Goal: Find specific page/section: Find specific page/section

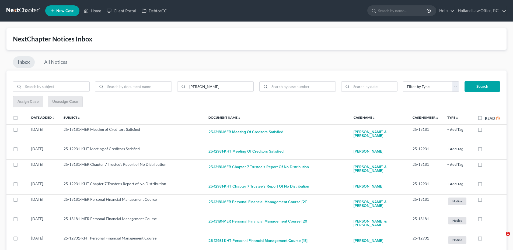
click at [97, 9] on link "Home" at bounding box center [92, 11] width 23 height 10
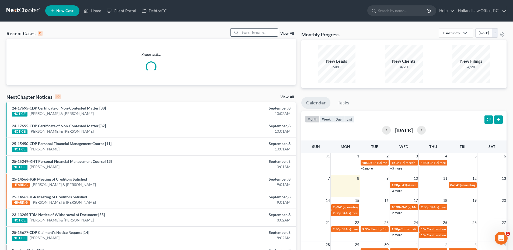
click at [252, 34] on input "search" at bounding box center [259, 33] width 38 height 8
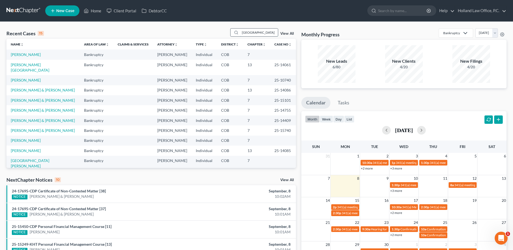
type input "[GEOGRAPHIC_DATA]"
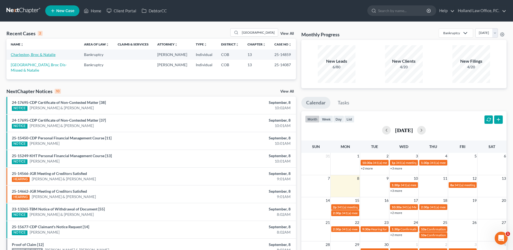
click at [39, 56] on link "Charleston, Broc & Natalie" at bounding box center [33, 54] width 45 height 5
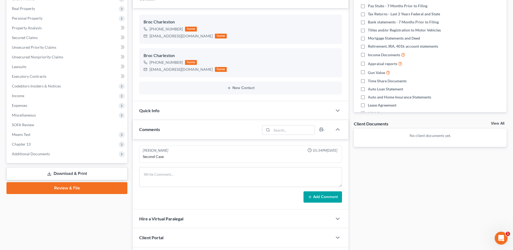
scroll to position [135, 0]
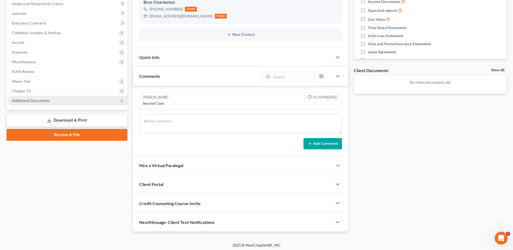
click at [36, 102] on span "Additional Documents" at bounding box center [31, 100] width 38 height 5
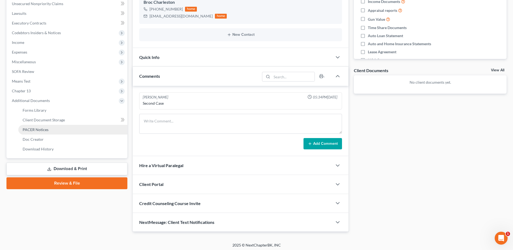
click at [40, 127] on link "PACER Notices" at bounding box center [72, 130] width 109 height 10
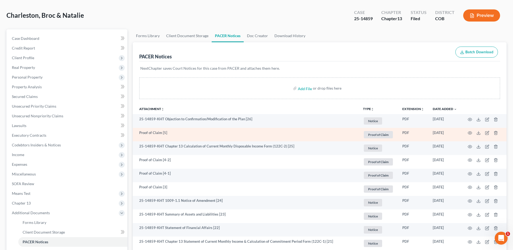
scroll to position [54, 0]
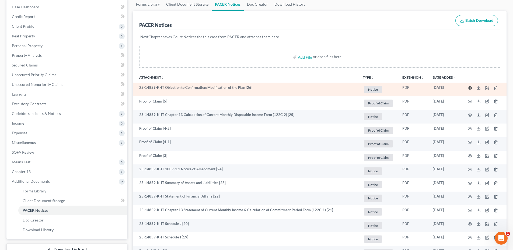
click at [472, 89] on icon "button" at bounding box center [470, 88] width 4 height 4
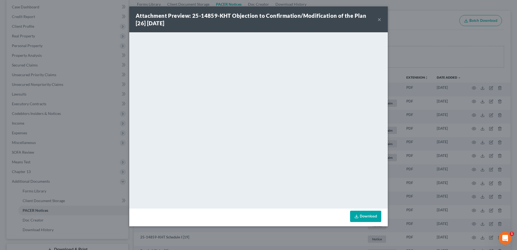
click at [380, 21] on button "×" at bounding box center [380, 19] width 4 height 6
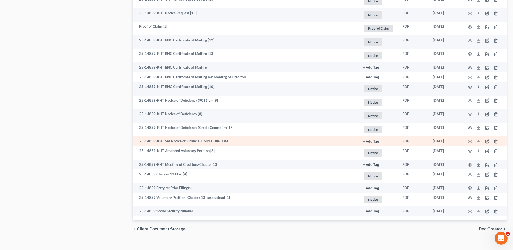
scroll to position [354, 0]
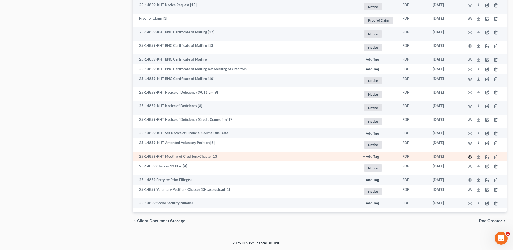
click at [471, 157] on icon "button" at bounding box center [470, 157] width 4 height 4
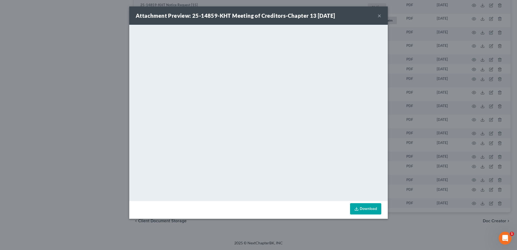
click at [381, 16] on button "×" at bounding box center [380, 15] width 4 height 6
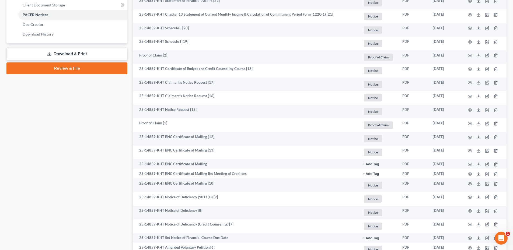
scroll to position [0, 0]
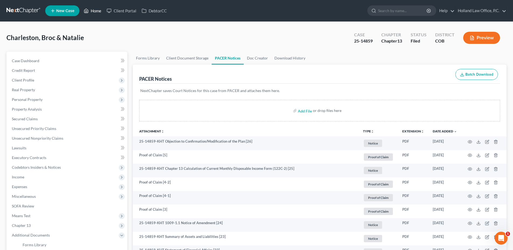
click at [95, 11] on link "Home" at bounding box center [92, 11] width 23 height 10
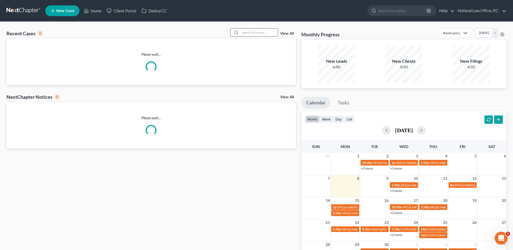
click at [270, 32] on input "search" at bounding box center [259, 33] width 38 height 8
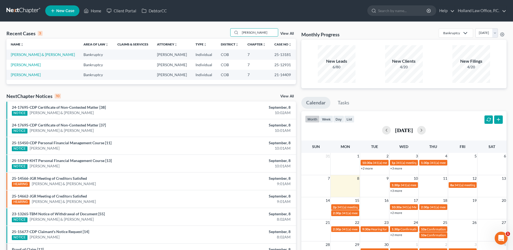
type input "[PERSON_NAME]"
click at [31, 52] on td "[PERSON_NAME] & [PERSON_NAME]" at bounding box center [42, 55] width 73 height 10
click at [25, 65] on link "[PERSON_NAME]" at bounding box center [26, 64] width 30 height 5
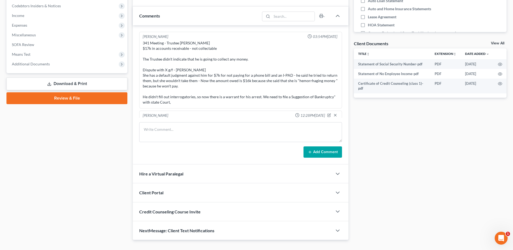
scroll to position [51, 0]
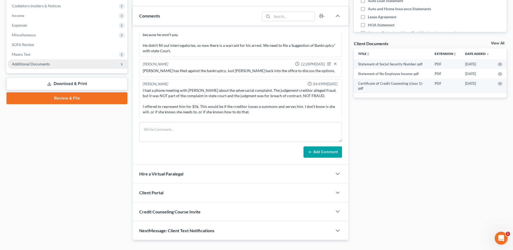
click at [34, 65] on span "Additional Documents" at bounding box center [31, 64] width 38 height 5
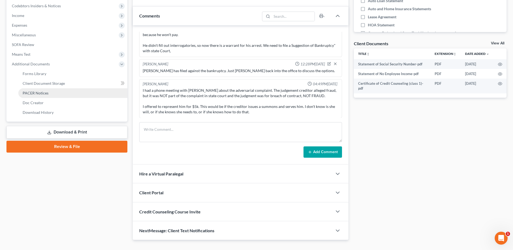
click at [34, 96] on link "PACER Notices" at bounding box center [72, 93] width 109 height 10
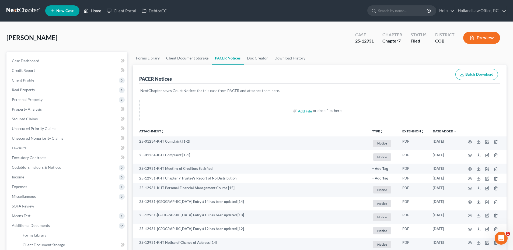
click at [94, 14] on link "Home" at bounding box center [92, 11] width 23 height 10
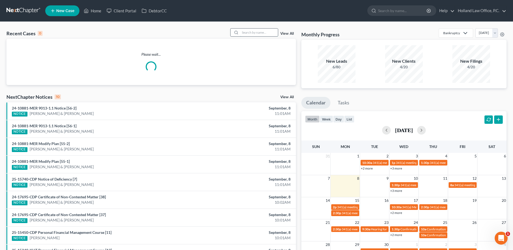
click at [255, 34] on input "search" at bounding box center [259, 33] width 38 height 8
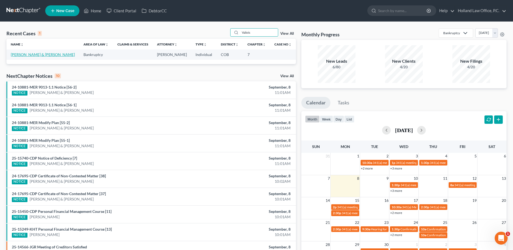
type input "Valois"
click at [30, 54] on link "[PERSON_NAME] & [PERSON_NAME]" at bounding box center [43, 54] width 64 height 5
